Goal: Check status: Check status

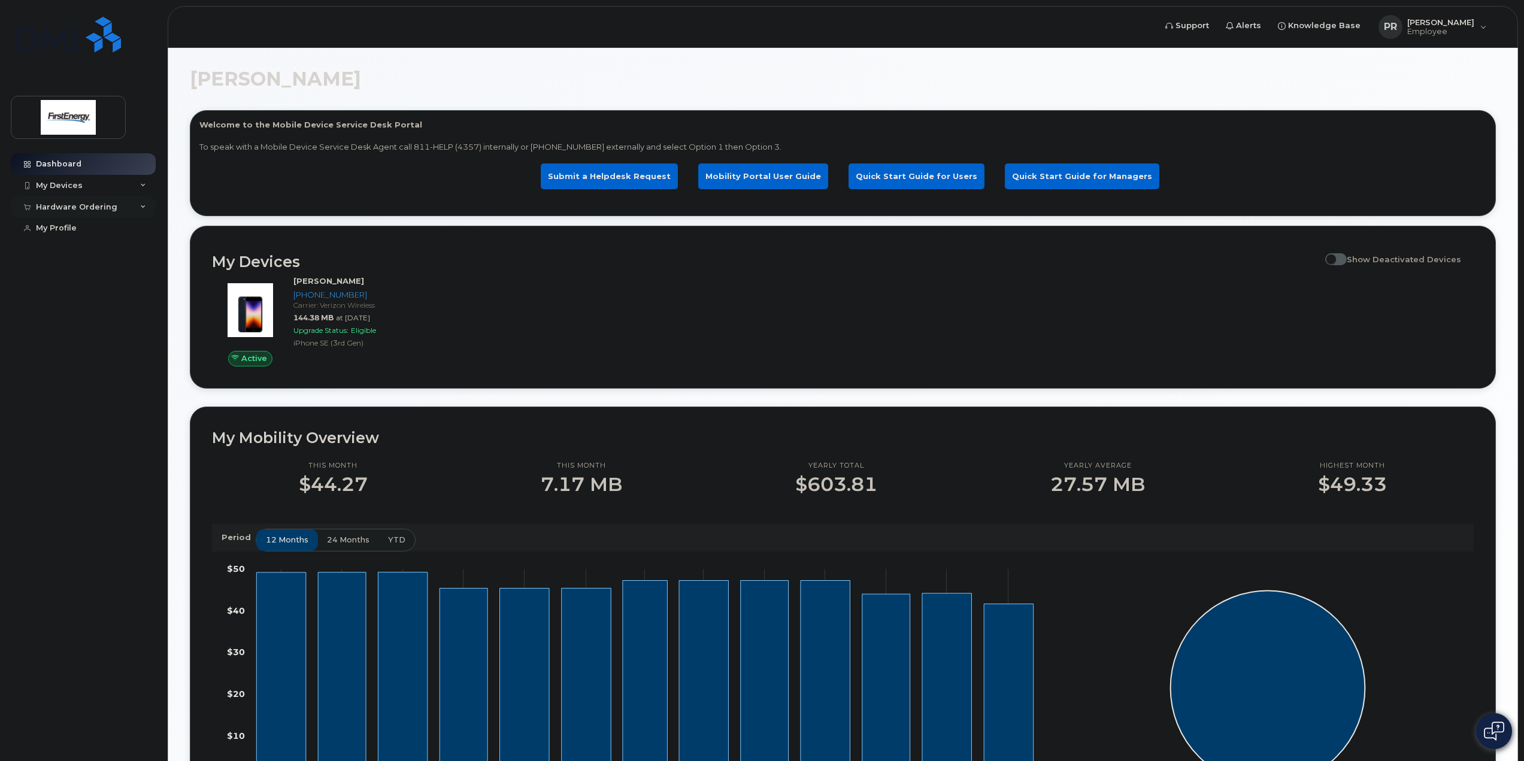
click at [104, 209] on div "Hardware Ordering" at bounding box center [76, 207] width 81 height 10
click at [89, 229] on link "My Orders" at bounding box center [94, 228] width 124 height 23
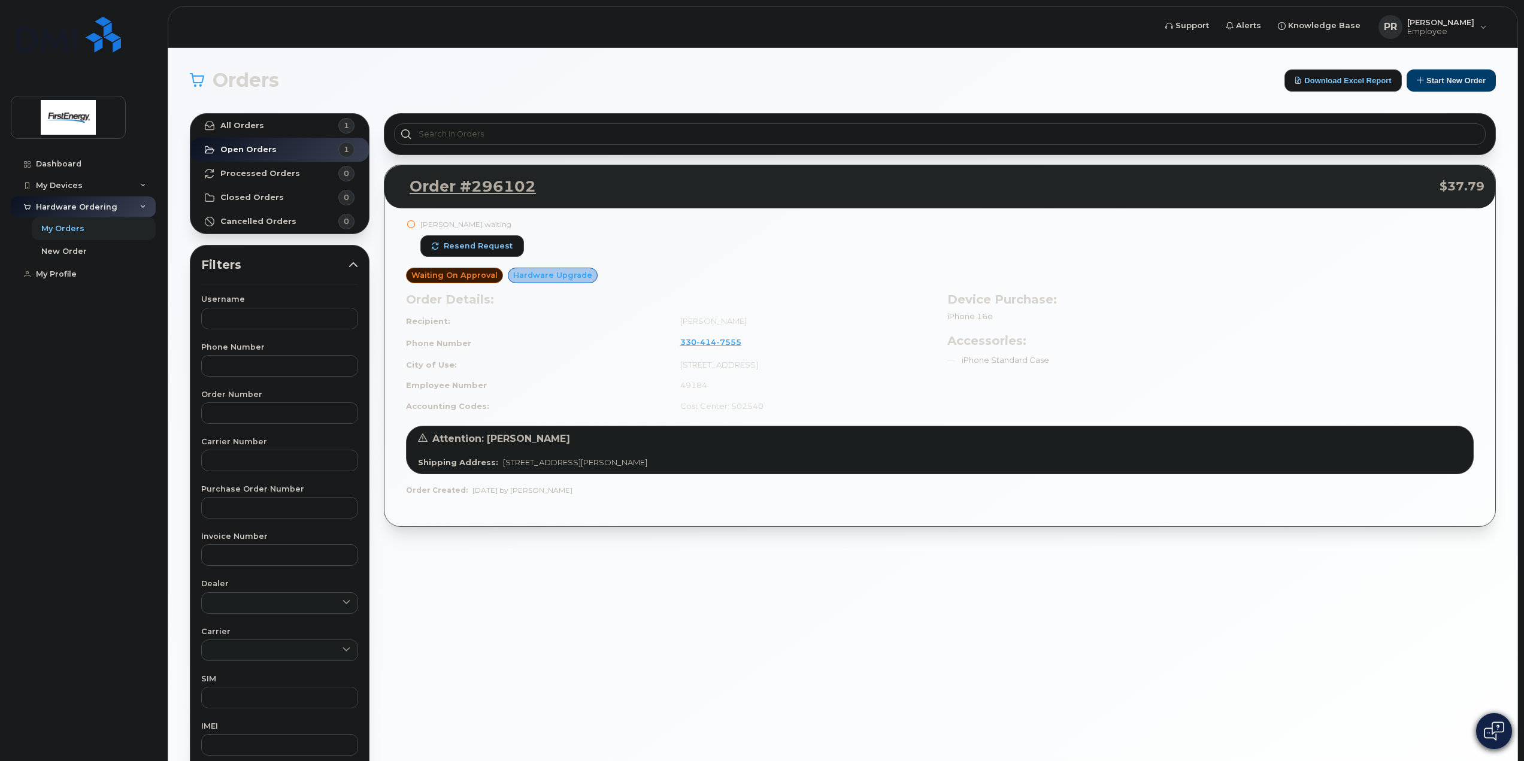
drag, startPoint x: 421, startPoint y: 222, endPoint x: 526, endPoint y: 218, distance: 104.9
click at [526, 218] on div "[PERSON_NAME] waiting Resend request Waiting On Approval Hardware Upgrade Order…" at bounding box center [939, 367] width 1111 height 319
